Goal: Task Accomplishment & Management: Complete application form

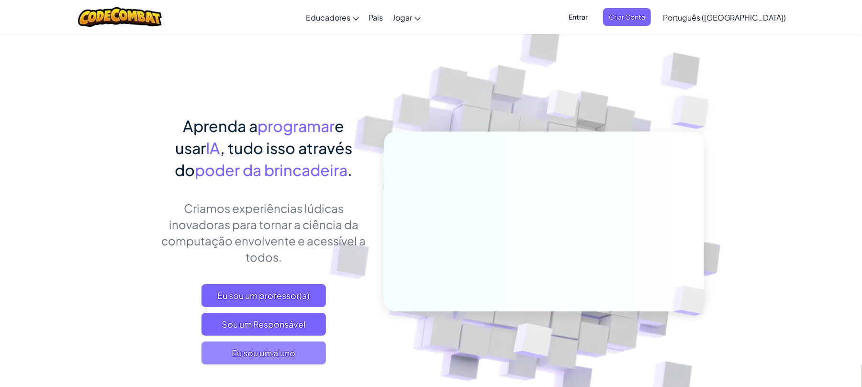
click at [309, 355] on span "Eu sou um aluno" at bounding box center [263, 353] width 124 height 23
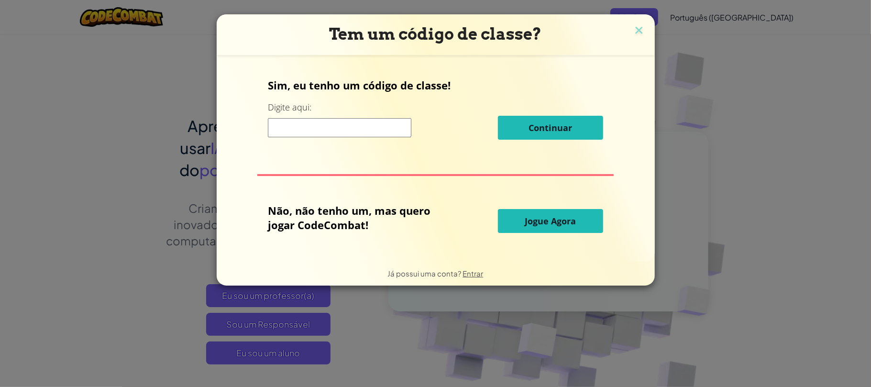
click at [535, 222] on font "Jogue Agora" at bounding box center [550, 220] width 51 height 11
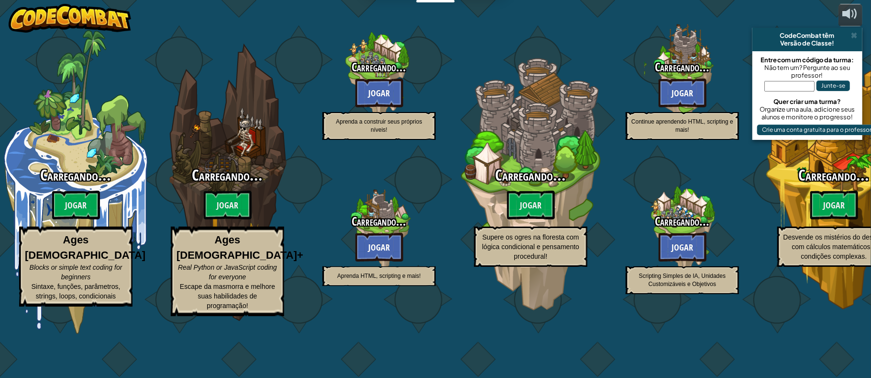
select select "pt-BR"
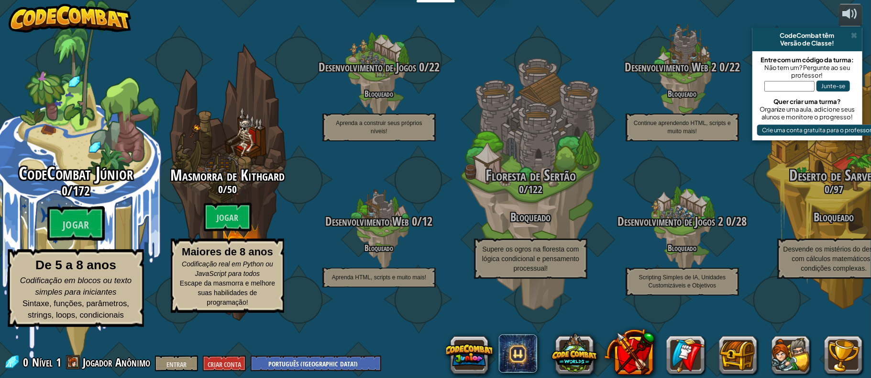
click at [45, 236] on div "CodeCombat Júnior 0 / 172 Jogar De 5 a 8 anos Codificação em blocos ou texto si…" at bounding box center [76, 245] width 182 height 163
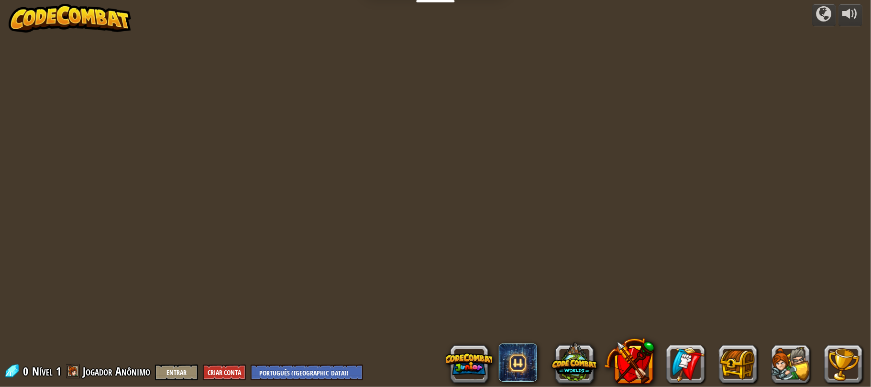
select select "pt-BR"
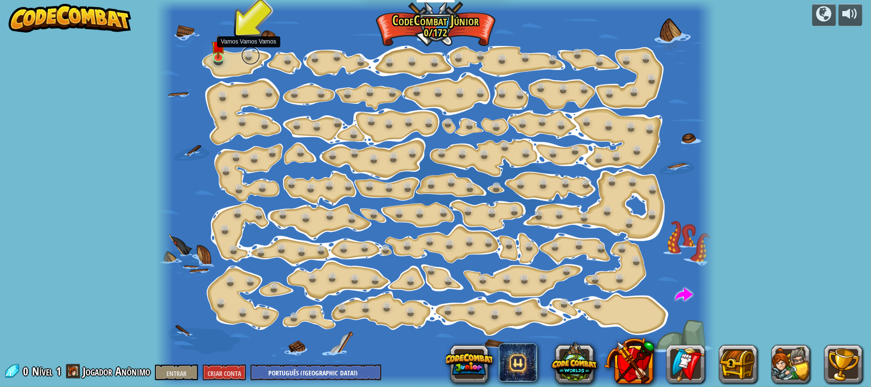
click at [242, 58] on link at bounding box center [250, 55] width 19 height 19
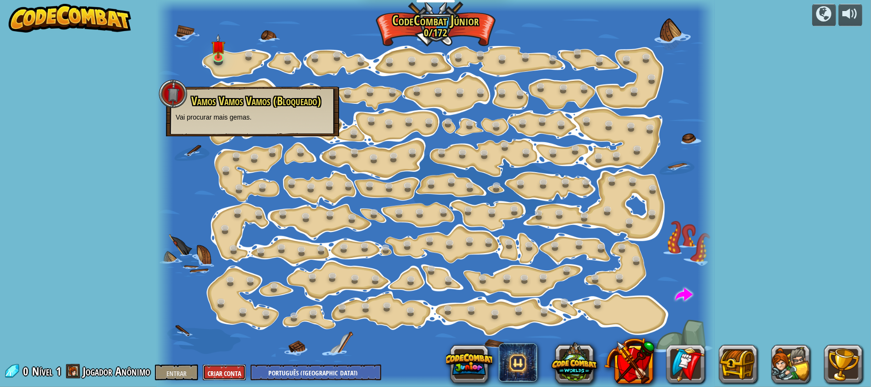
click at [234, 372] on font "Criar Conta" at bounding box center [224, 373] width 33 height 9
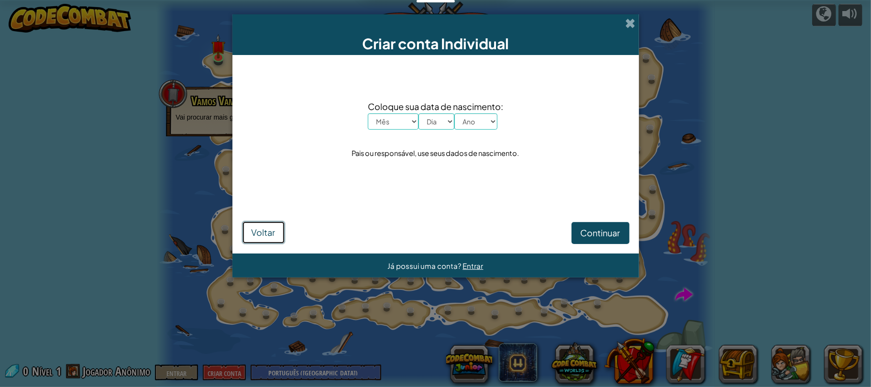
click at [256, 227] on font "Voltar" at bounding box center [264, 232] width 24 height 11
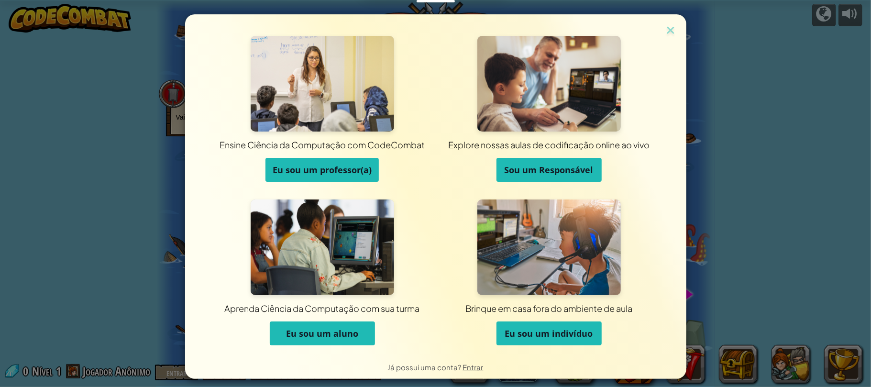
click at [327, 332] on font "Eu sou um aluno" at bounding box center [322, 333] width 72 height 11
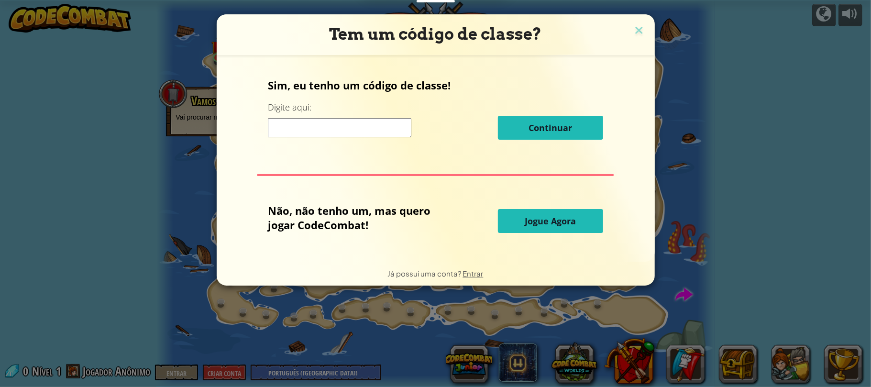
click at [567, 219] on font "Jogue Agora" at bounding box center [550, 220] width 51 height 11
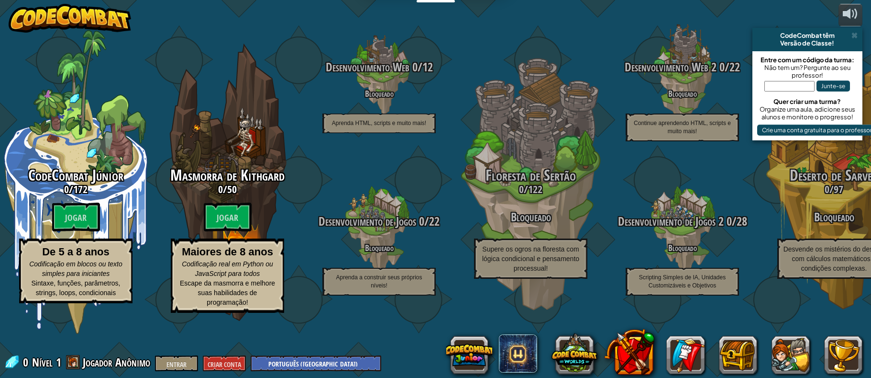
select select "pt-BR"
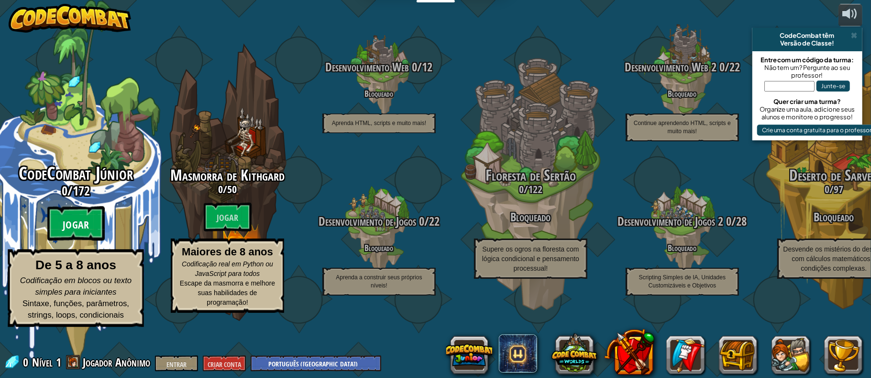
click at [75, 233] on btn "Jogar" at bounding box center [75, 223] width 57 height 34
select select "pt-BR"
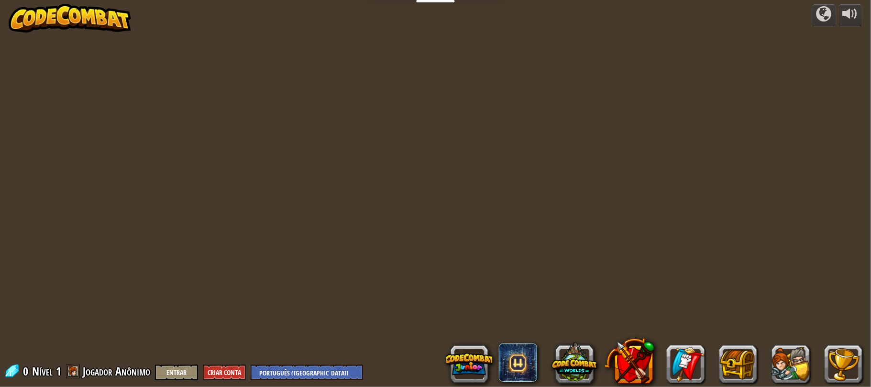
select select "pt-BR"
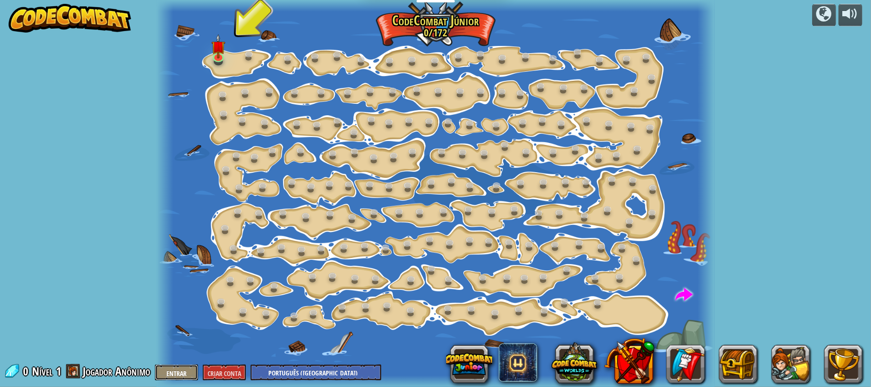
click at [170, 368] on button "Entrar" at bounding box center [176, 373] width 43 height 16
